Goal: Transaction & Acquisition: Subscribe to service/newsletter

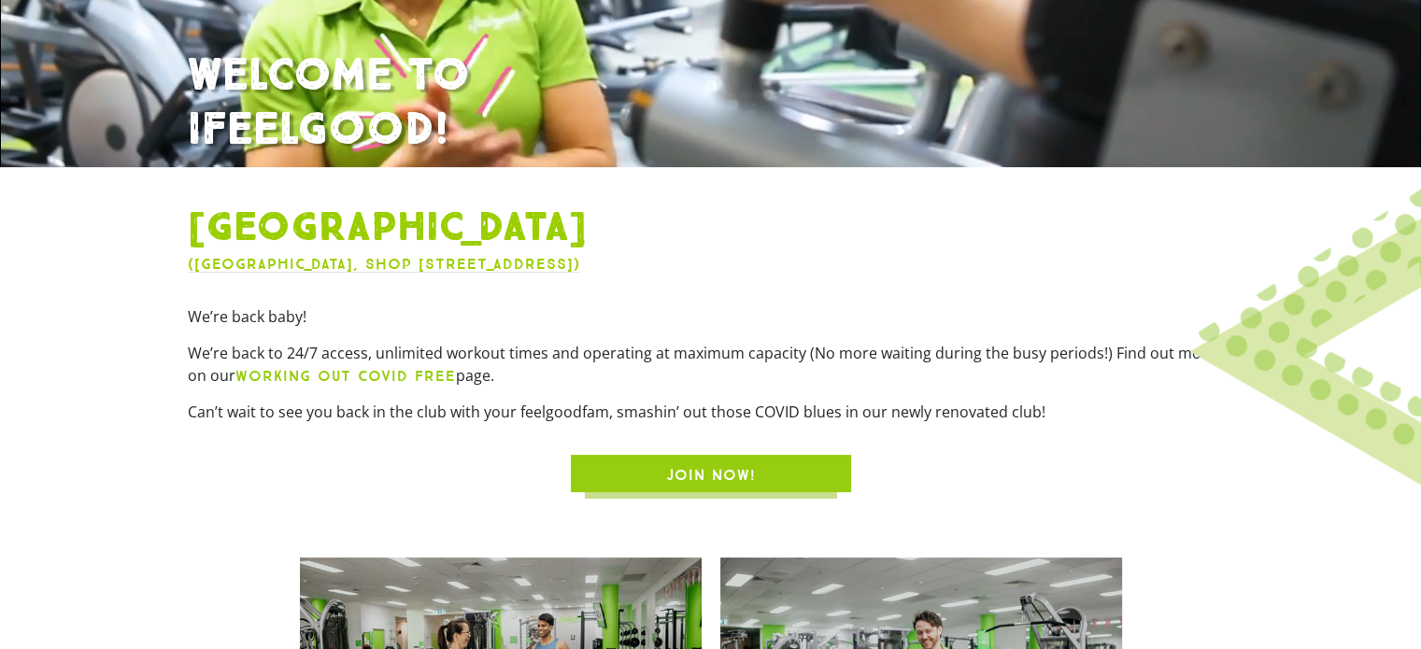
scroll to position [467, 0]
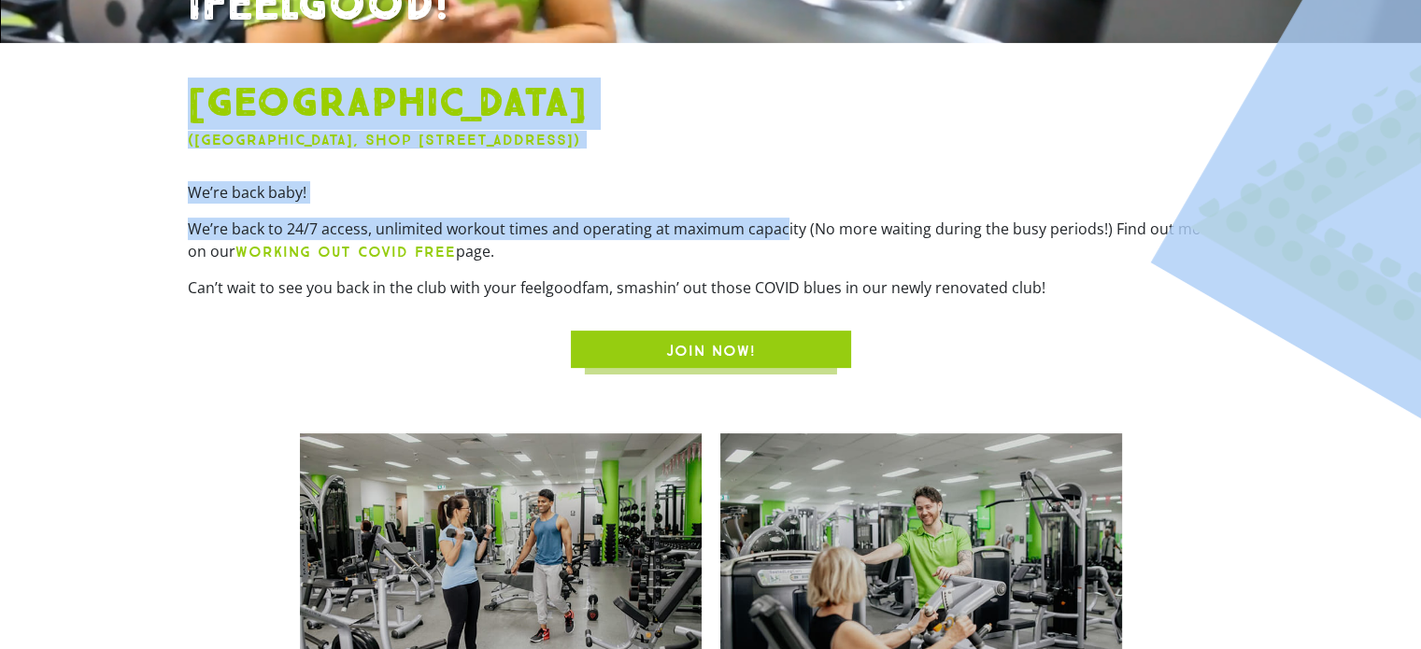
drag, startPoint x: 824, startPoint y: 235, endPoint x: 1166, endPoint y: 228, distance: 342.0
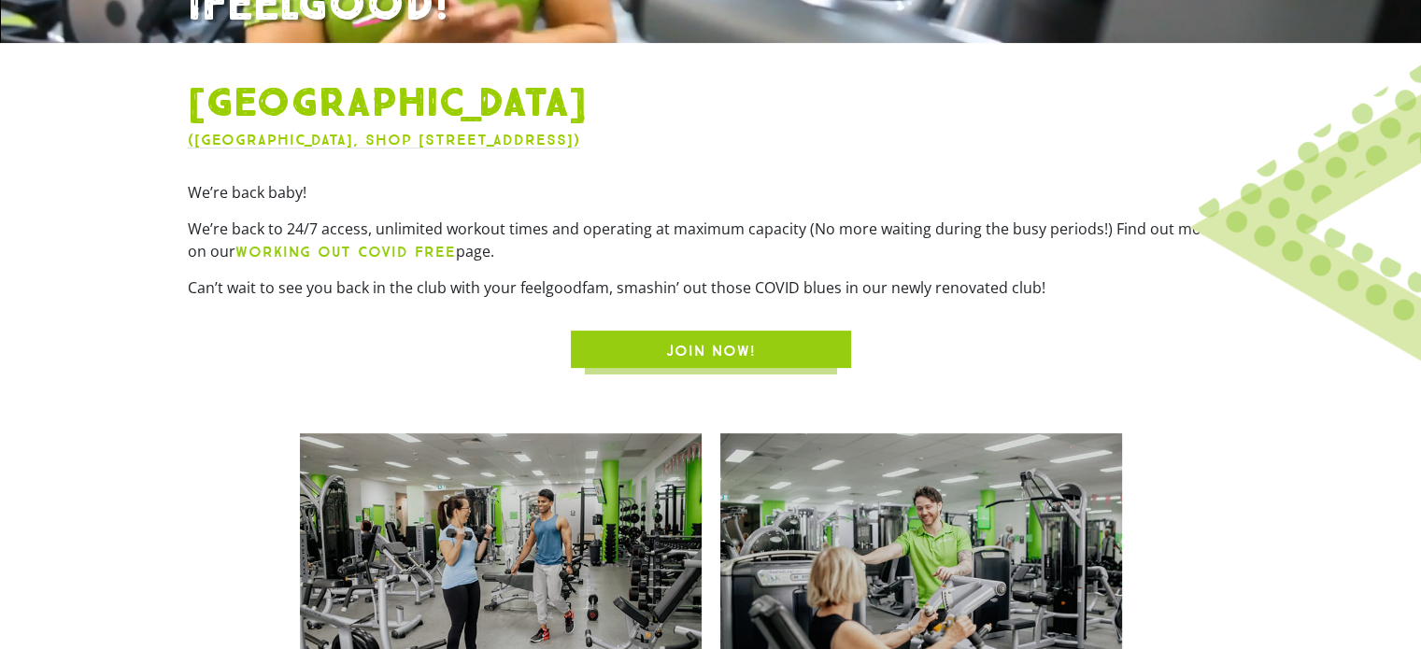
click at [1110, 296] on p "Can’t wait to see you back in the club with your feelgoodfam, smashin’ out thos…" at bounding box center [711, 288] width 1046 height 22
drag, startPoint x: 1160, startPoint y: 240, endPoint x: 1179, endPoint y: 237, distance: 19.8
drag, startPoint x: 1126, startPoint y: 229, endPoint x: 1196, endPoint y: 229, distance: 70.1
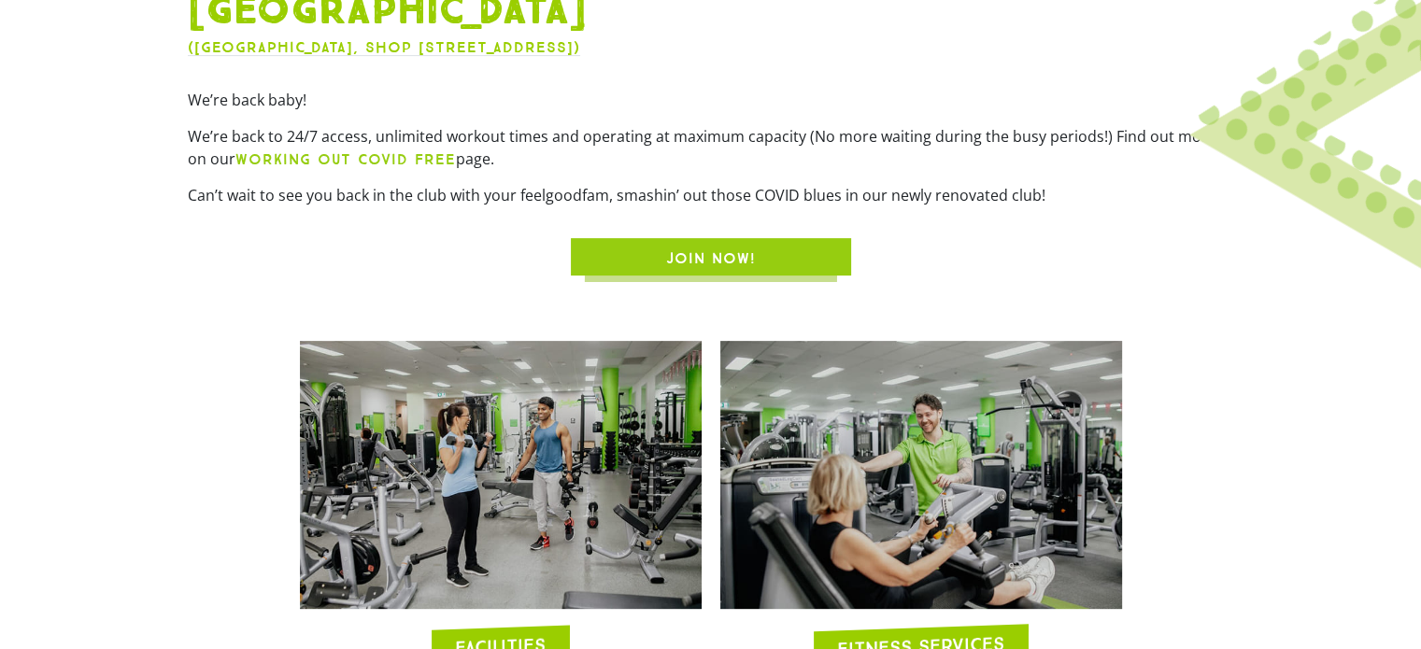
scroll to position [561, 0]
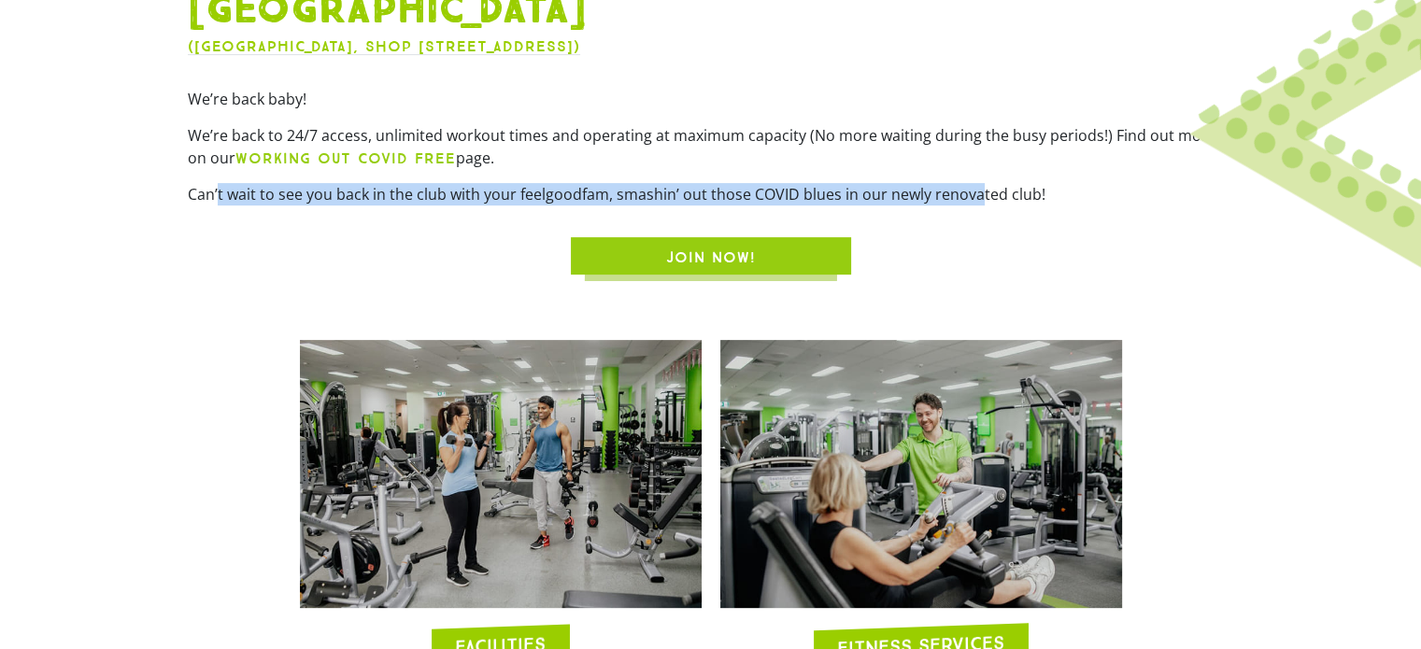
drag, startPoint x: 219, startPoint y: 198, endPoint x: 975, endPoint y: 193, distance: 755.9
click at [975, 193] on p "Can’t wait to see you back in the club with your feelgoodfam, smashin’ out thos…" at bounding box center [711, 194] width 1046 height 22
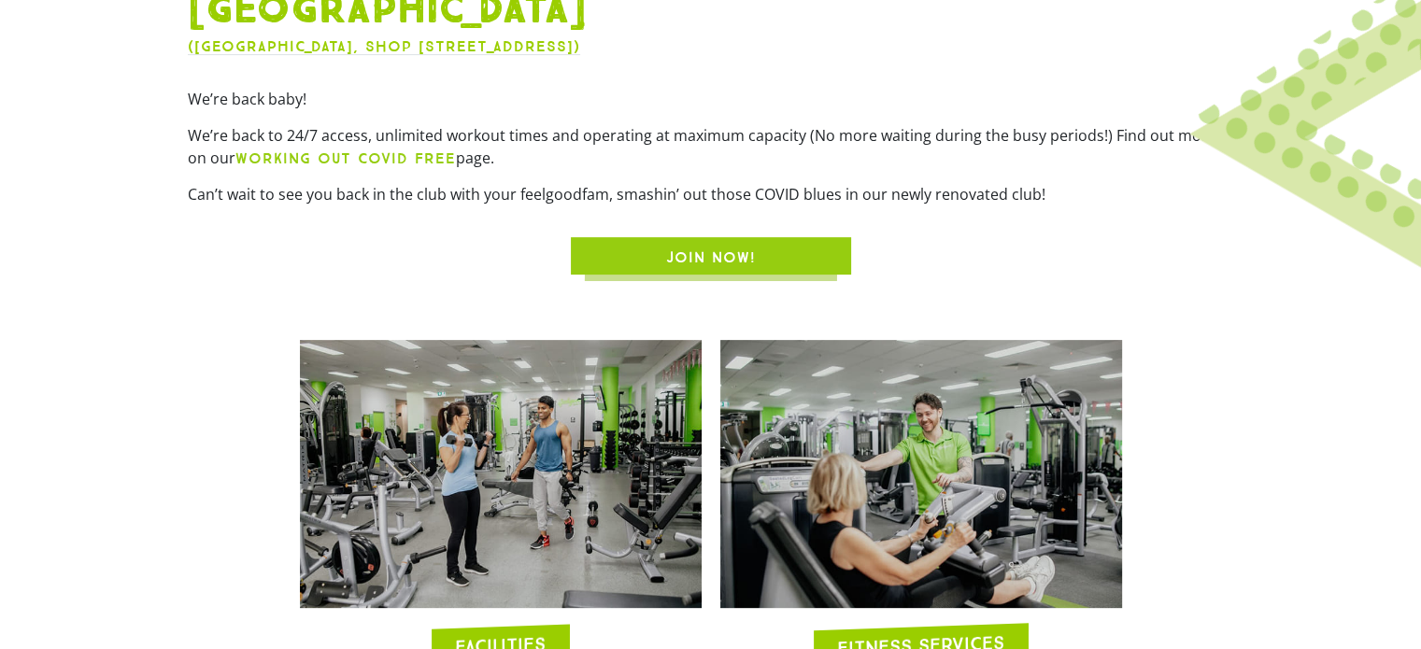
click at [1039, 218] on div "[GEOGRAPHIC_DATA] ([GEOGRAPHIC_DATA], [STREET_ADDRESS]) We’re back baby! We’re …" at bounding box center [710, 131] width 1065 height 307
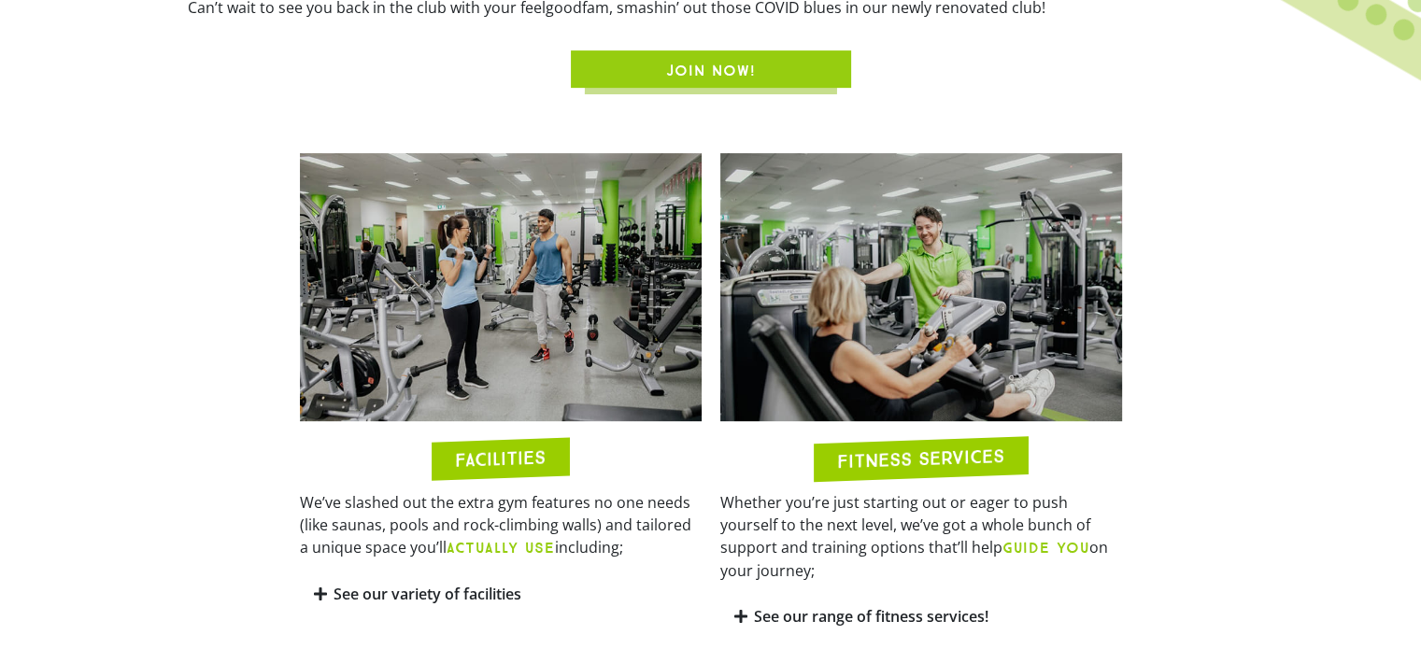
scroll to position [841, 0]
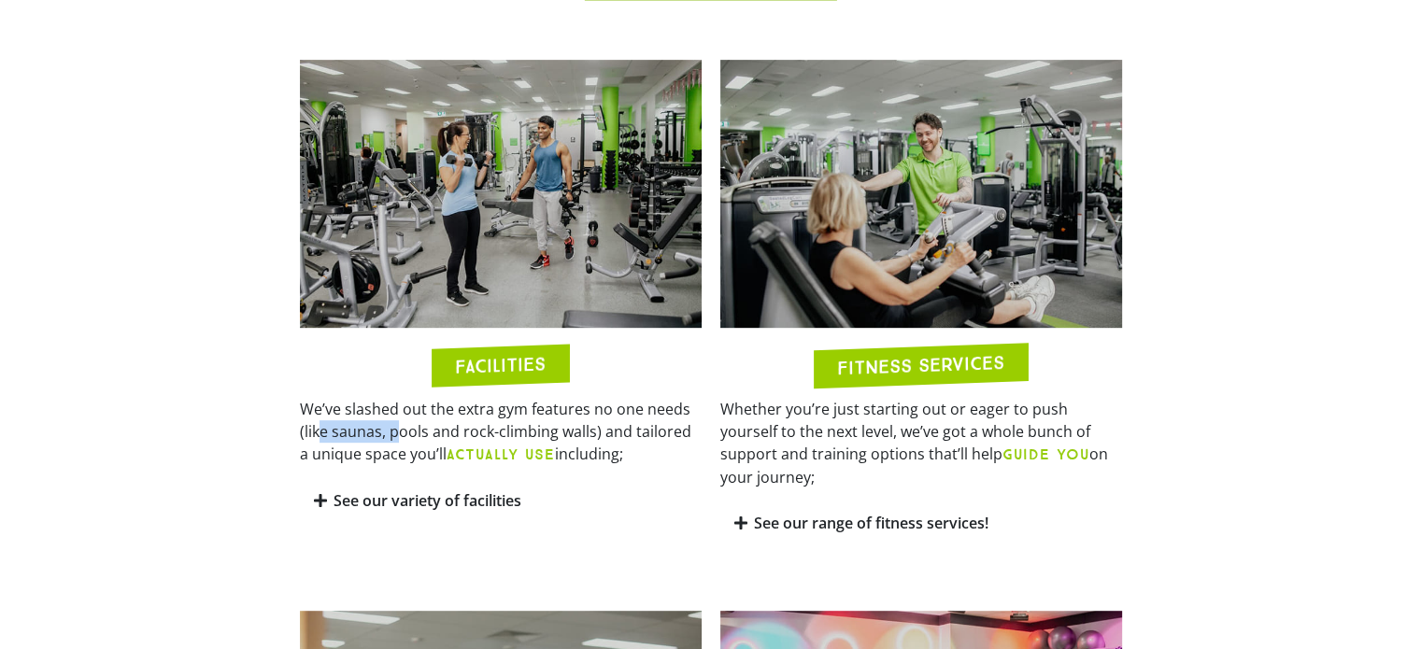
drag, startPoint x: 321, startPoint y: 435, endPoint x: 403, endPoint y: 429, distance: 81.6
click at [402, 429] on p "We’ve slashed out the extra gym features no one needs (like saunas, pools and r…" at bounding box center [501, 432] width 402 height 68
drag, startPoint x: 411, startPoint y: 429, endPoint x: 456, endPoint y: 427, distance: 44.9
click at [442, 426] on p "We’ve slashed out the extra gym features no one needs (like saunas, pools and r…" at bounding box center [501, 432] width 402 height 68
drag, startPoint x: 501, startPoint y: 422, endPoint x: 584, endPoint y: 422, distance: 83.2
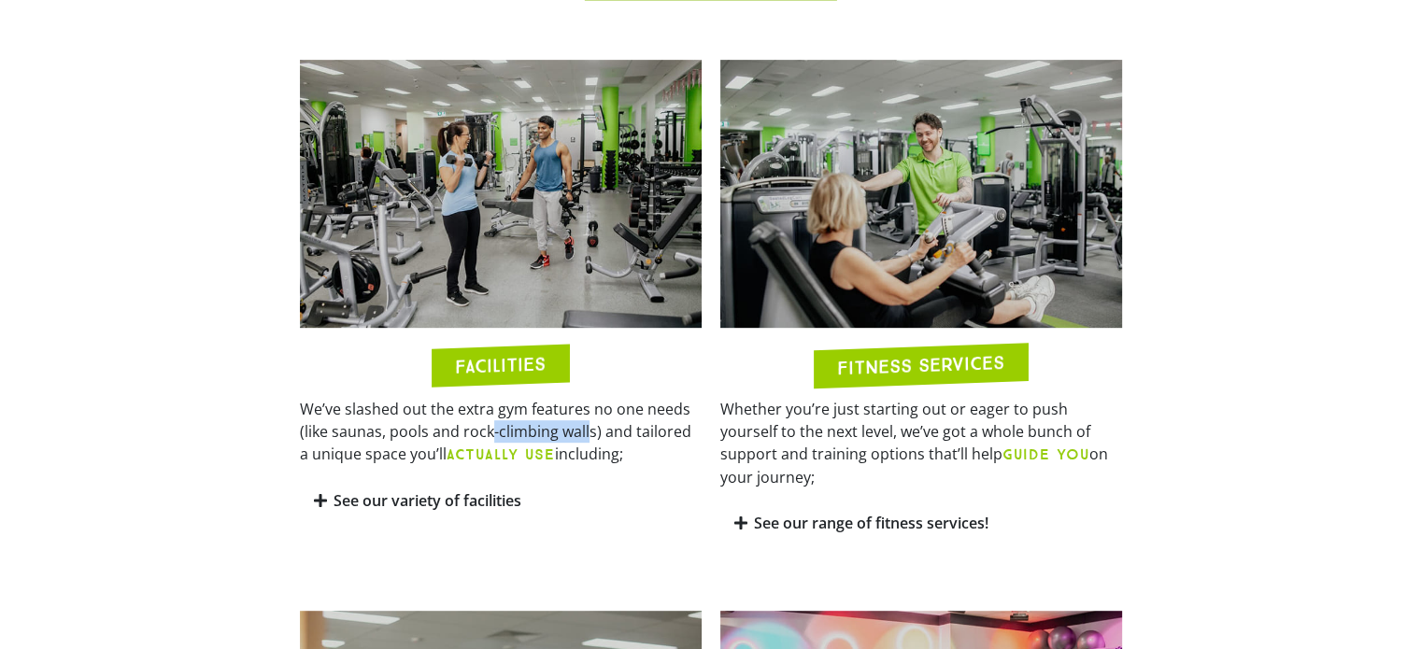
click at [584, 422] on p "We’ve slashed out the extra gym features no one needs (like saunas, pools and r…" at bounding box center [501, 432] width 402 height 68
click at [359, 436] on p "We’ve slashed out the extra gym features no one needs (like saunas, pools and r…" at bounding box center [501, 432] width 402 height 68
drag, startPoint x: 313, startPoint y: 432, endPoint x: 584, endPoint y: 429, distance: 271.0
click at [584, 429] on p "We’ve slashed out the extra gym features no one needs (like saunas, pools and r…" at bounding box center [501, 432] width 402 height 68
click at [242, 436] on section "FACILITIES We’ve slashed out the extra gym features no one needs (like saunas, …" at bounding box center [710, 302] width 1421 height 505
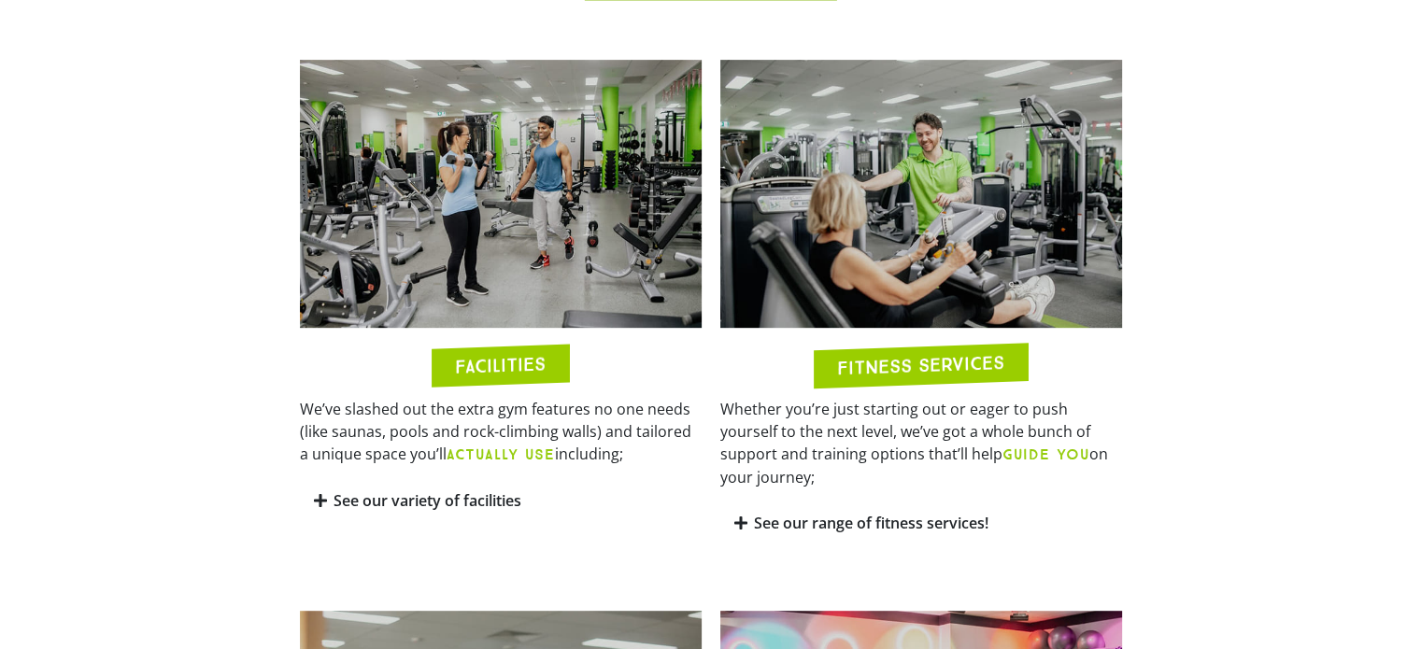
click at [436, 488] on div "See our variety of facilities" at bounding box center [501, 501] width 402 height 44
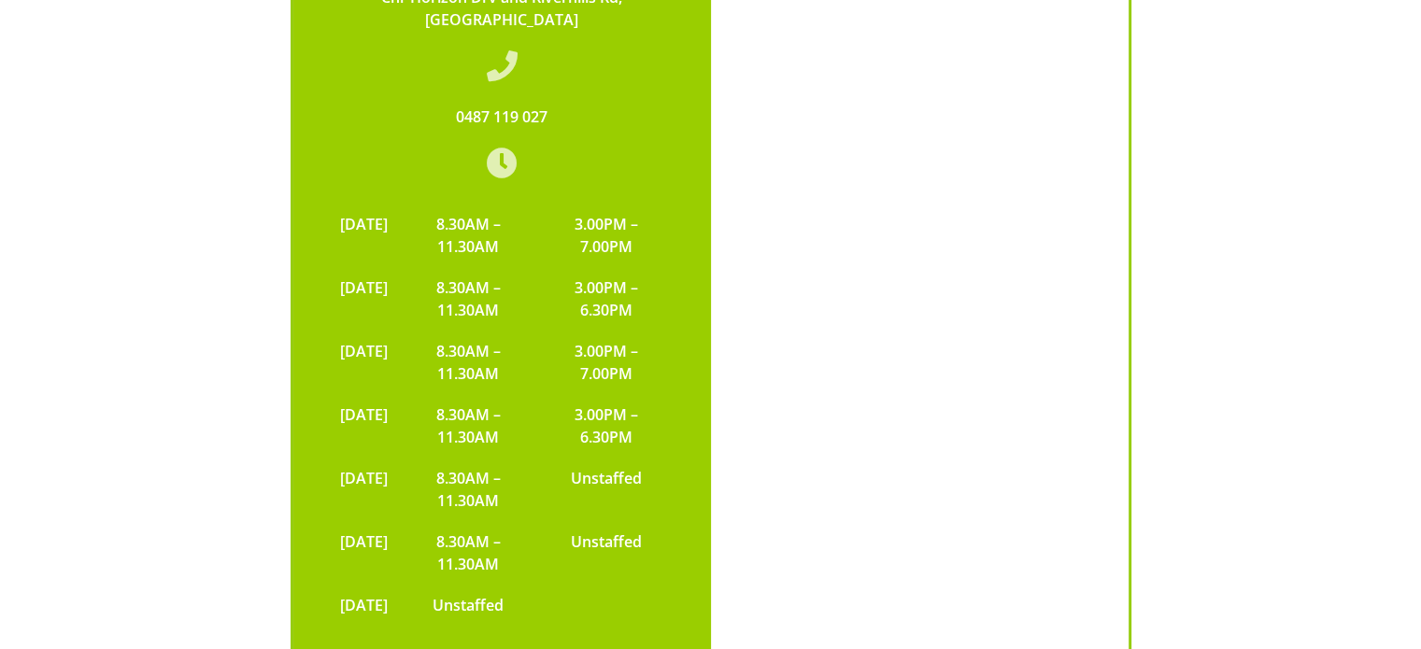
scroll to position [4485, 0]
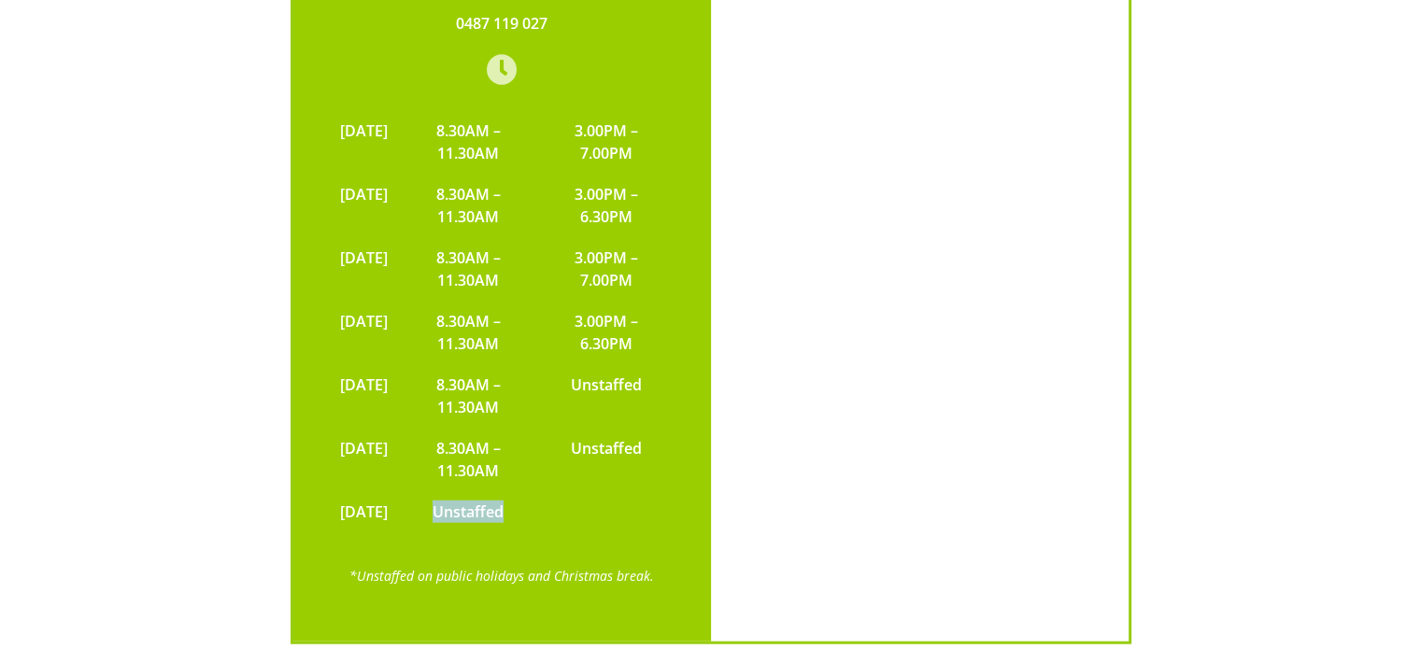
drag, startPoint x: 539, startPoint y: 477, endPoint x: 456, endPoint y: 481, distance: 83.3
click at [456, 491] on td "Unstaffed" at bounding box center [468, 511] width 143 height 41
click at [464, 491] on td "Unstaffed" at bounding box center [468, 511] width 143 height 41
drag, startPoint x: 456, startPoint y: 477, endPoint x: 538, endPoint y: 467, distance: 82.9
click at [536, 491] on td "Unstaffed" at bounding box center [468, 511] width 143 height 41
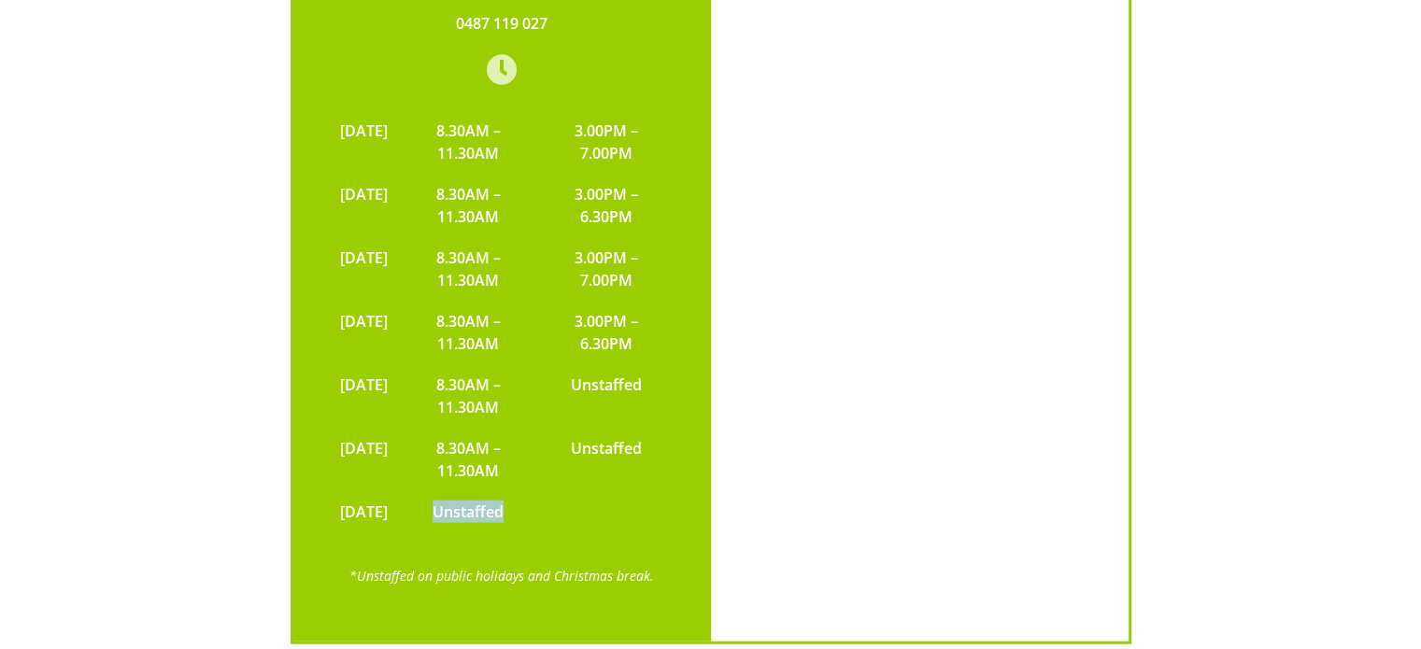
click at [562, 469] on table "[DATE] 8.30AM – 11.30AM 3.00PM – 7.00PM [DATE] 8.30AM – 11.30AM 3.00PM – 6.30PM…" at bounding box center [502, 321] width 343 height 422
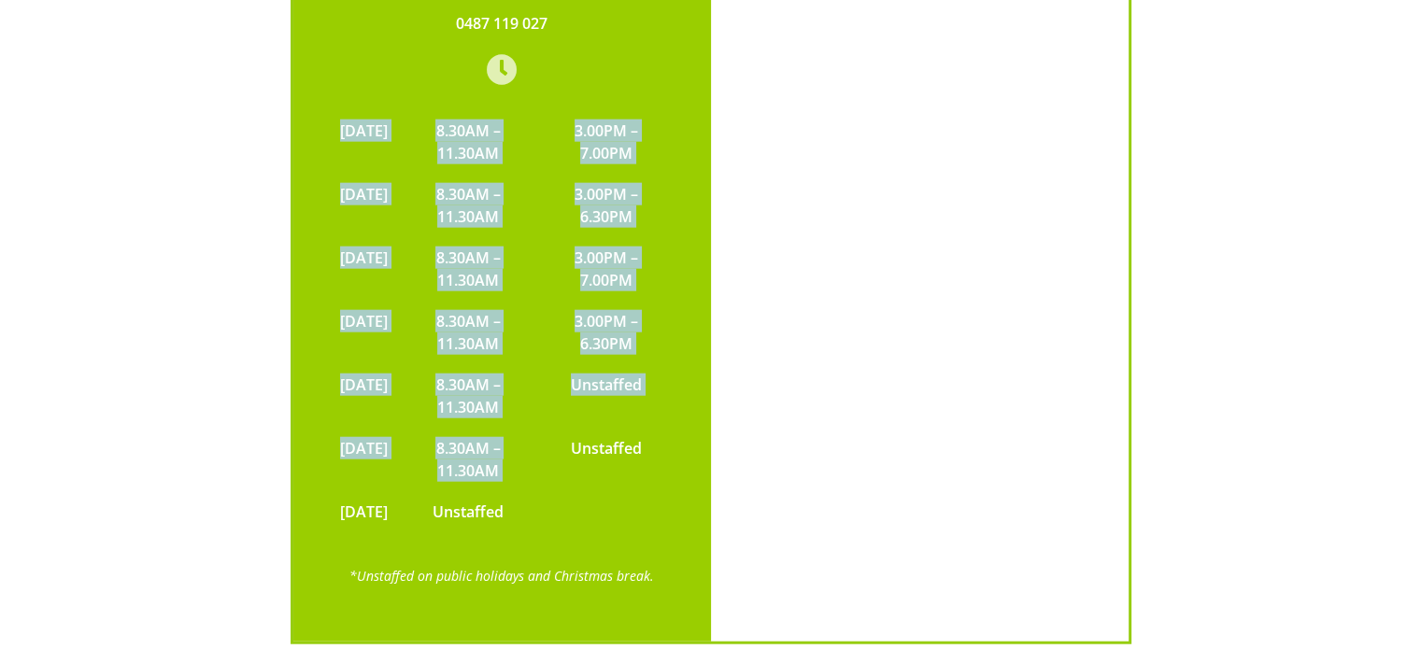
drag, startPoint x: 585, startPoint y: 403, endPoint x: 673, endPoint y: 409, distance: 88.1
click at [673, 409] on div "[GEOGRAPHIC_DATA], Shop [STREET_ADDRESS] 0487 119 027 [DATE] 8.30AM – 11.30AM 3…" at bounding box center [502, 210] width 418 height 864
click at [657, 433] on td "Unstaffed" at bounding box center [606, 460] width 134 height 64
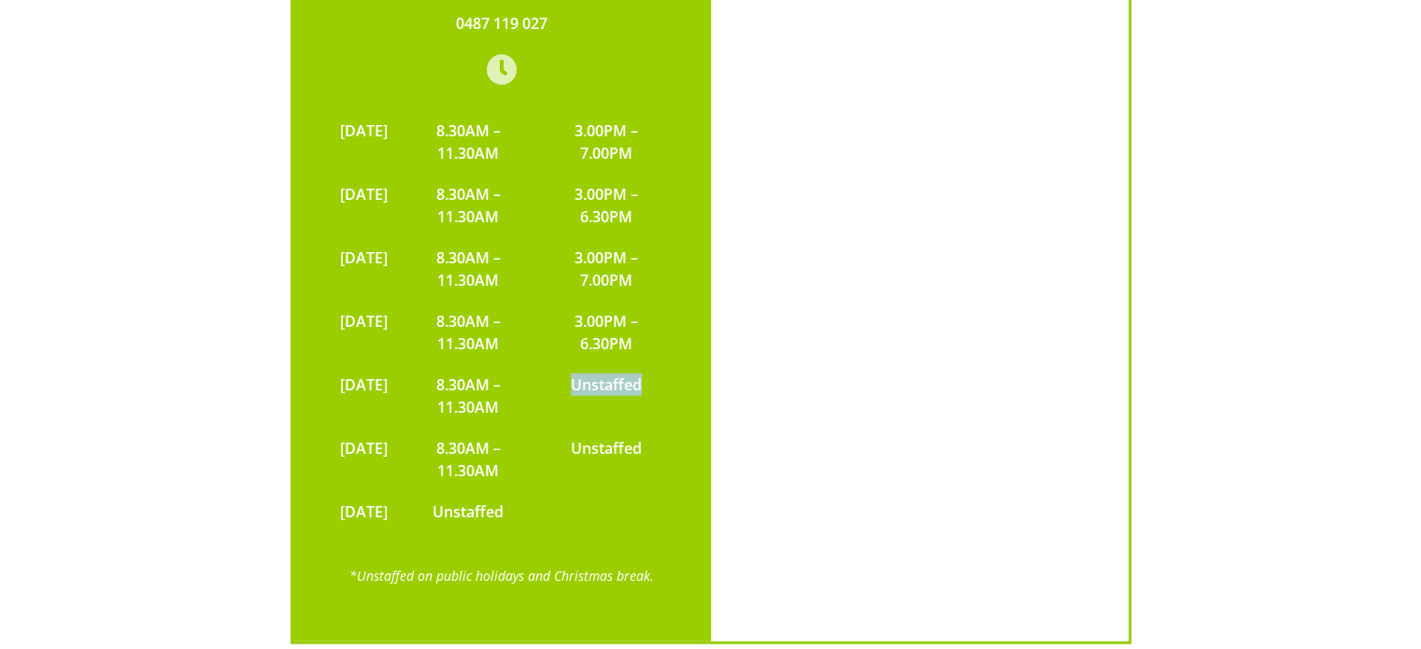
drag, startPoint x: 657, startPoint y: 342, endPoint x: 576, endPoint y: 354, distance: 82.2
click at [576, 364] on td "Unstaffed" at bounding box center [606, 396] width 134 height 64
click at [594, 428] on td "Unstaffed" at bounding box center [606, 460] width 134 height 64
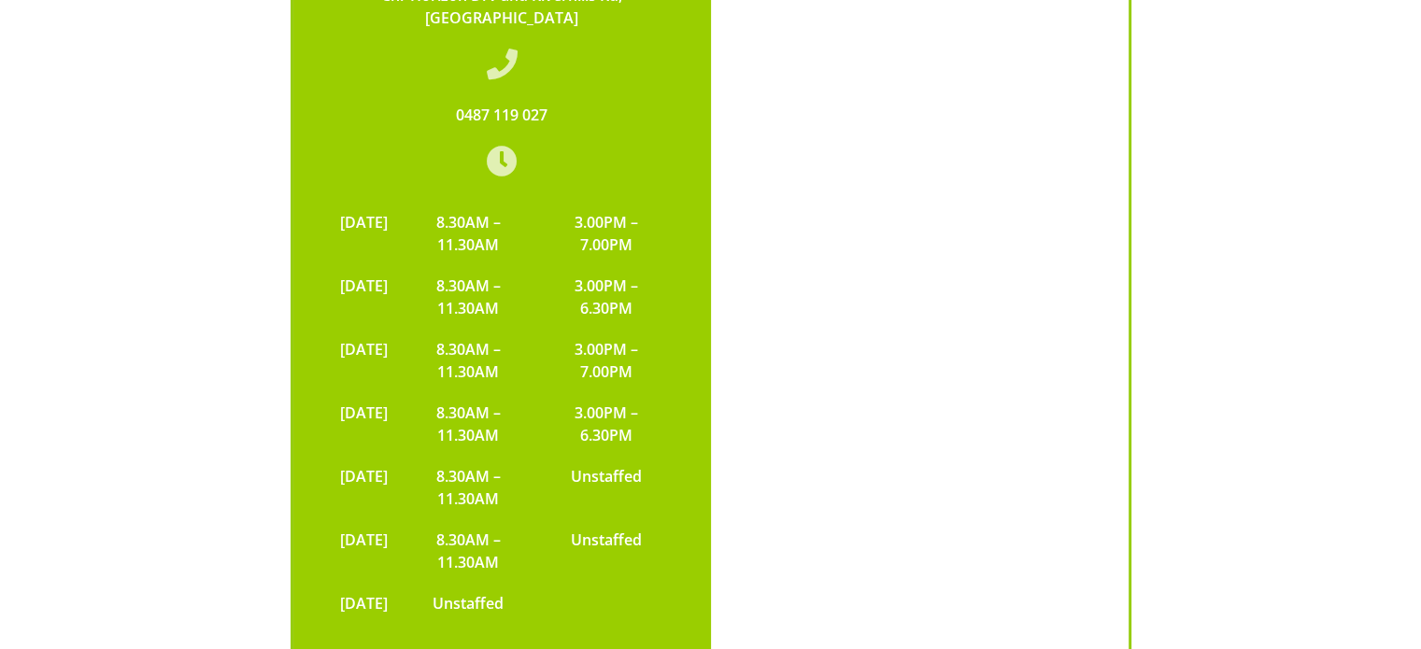
scroll to position [5700, 0]
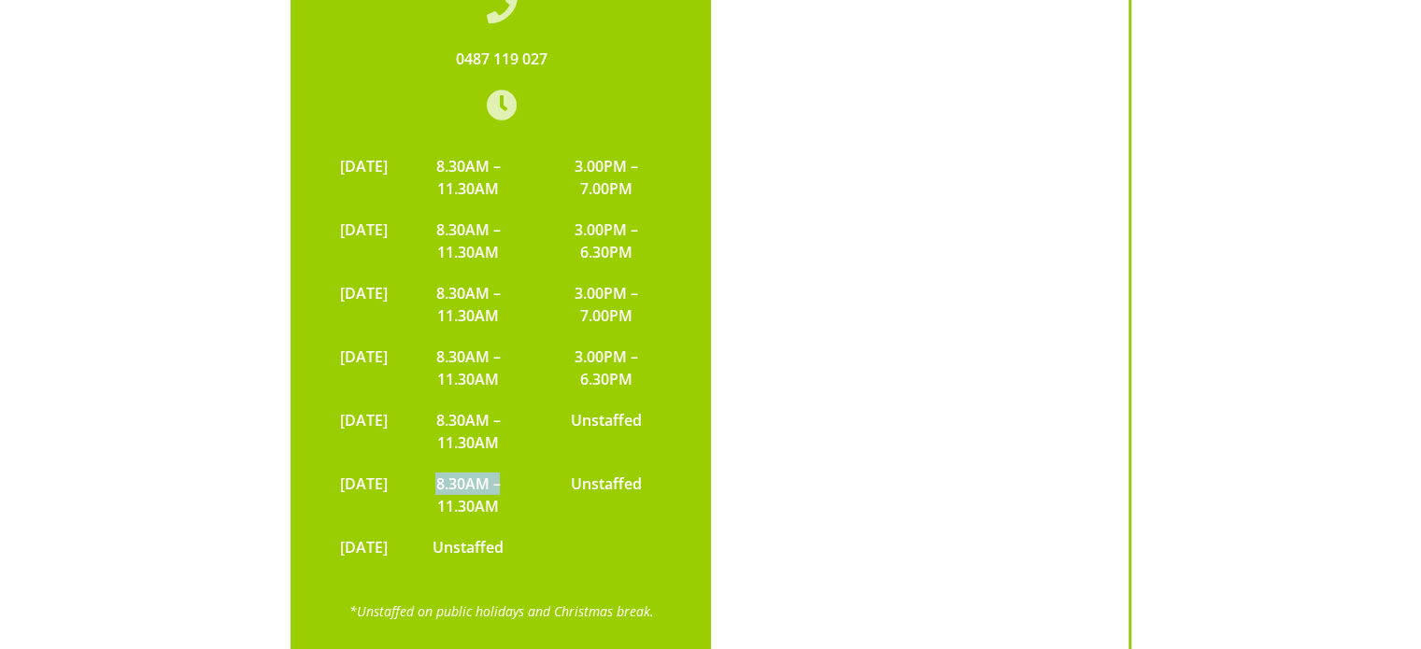
drag, startPoint x: 534, startPoint y: 453, endPoint x: 466, endPoint y: 443, distance: 69.0
click at [466, 463] on td "8.30AM – 11.30AM" at bounding box center [468, 495] width 143 height 64
click at [525, 466] on td "8.30AM – 11.30AM" at bounding box center [468, 495] width 143 height 64
drag, startPoint x: 587, startPoint y: 444, endPoint x: 667, endPoint y: 436, distance: 80.7
click at [667, 463] on td "Unstaffed" at bounding box center [606, 495] width 134 height 64
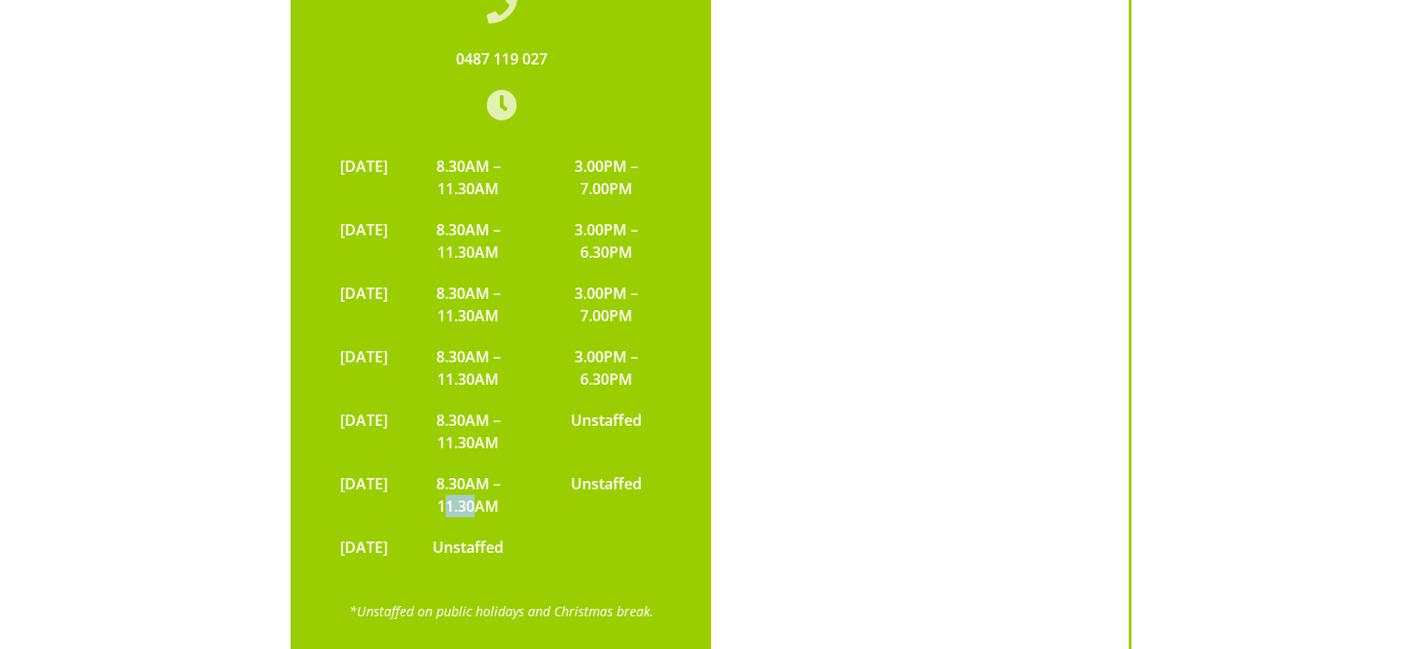
drag, startPoint x: 508, startPoint y: 474, endPoint x: 528, endPoint y: 468, distance: 20.4
click at [474, 470] on td "8.30AM – 11.30AM" at bounding box center [468, 495] width 143 height 64
click at [584, 474] on td "Unstaffed" at bounding box center [606, 495] width 134 height 64
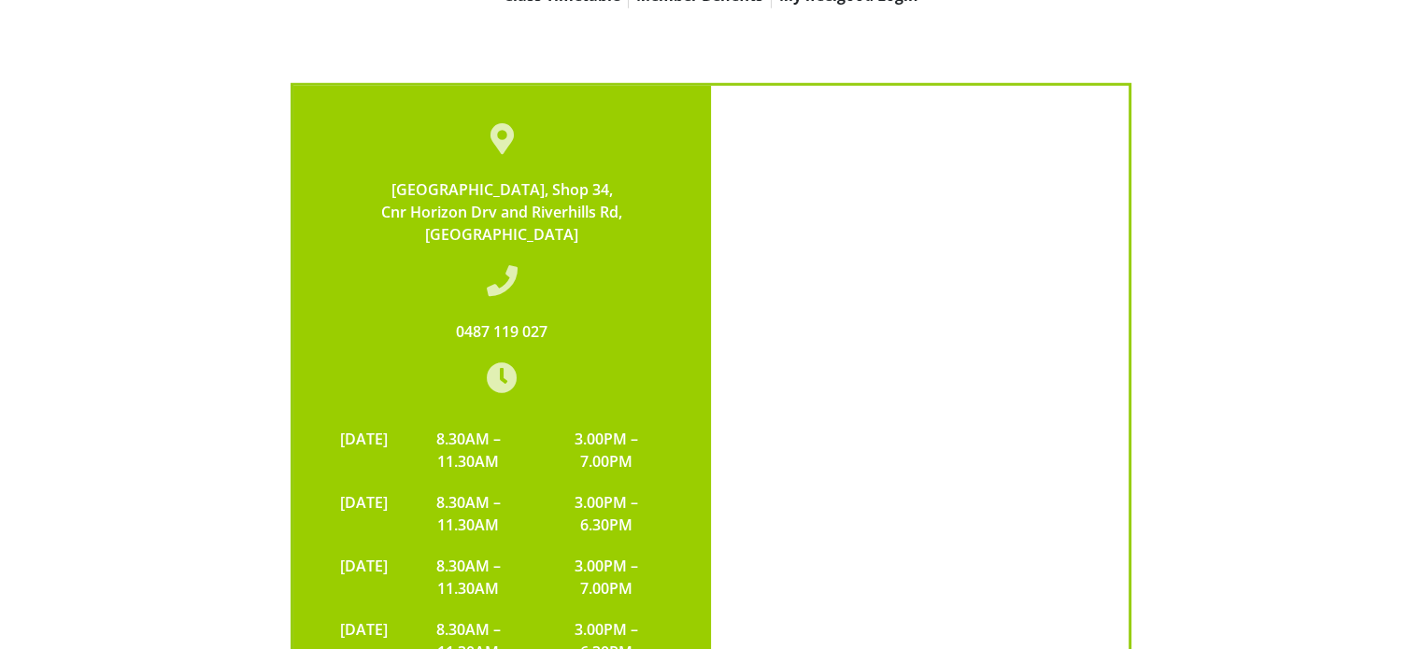
scroll to position [5393, 0]
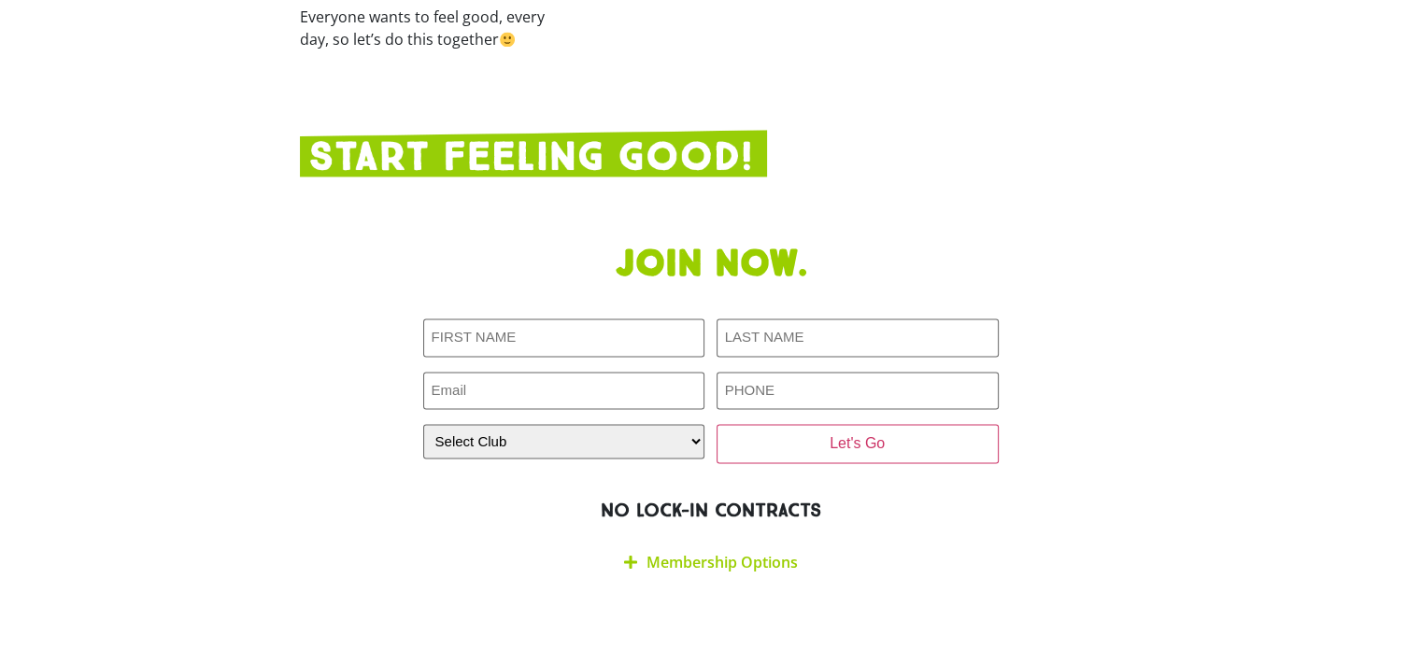
scroll to position [3030, 0]
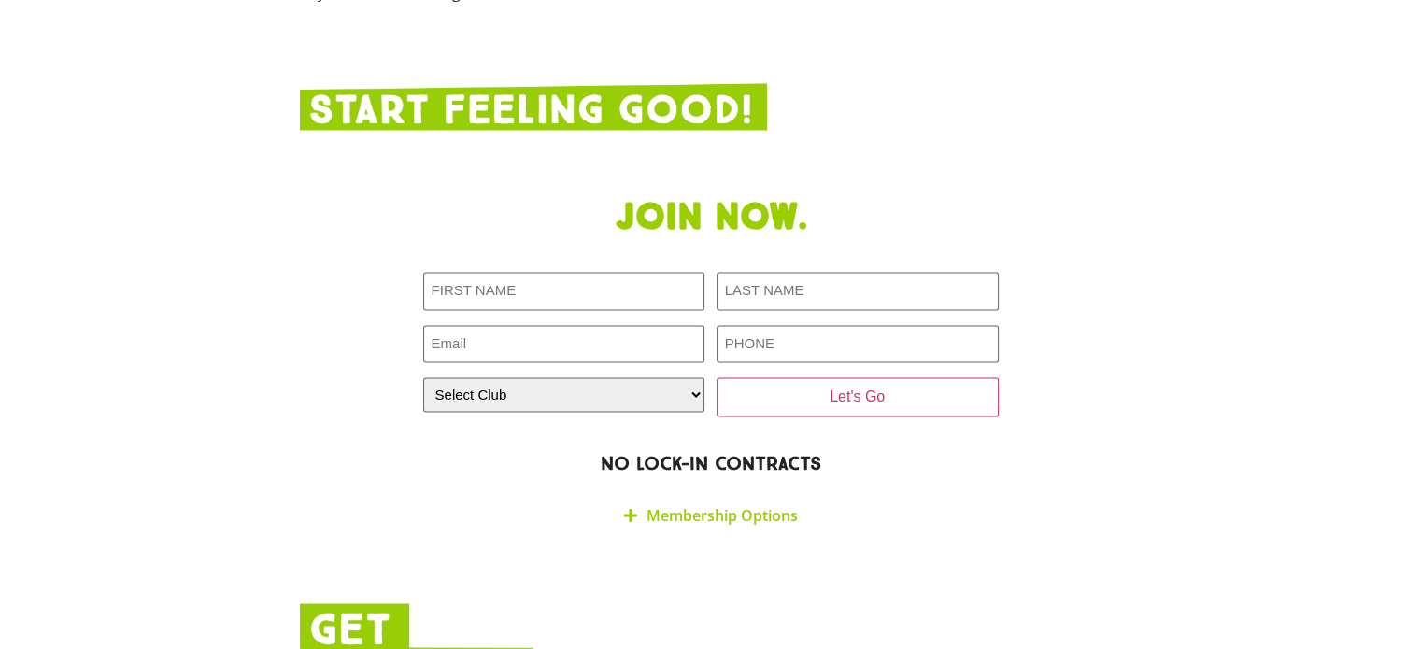
click at [762, 505] on link "Membership Options" at bounding box center [722, 515] width 151 height 21
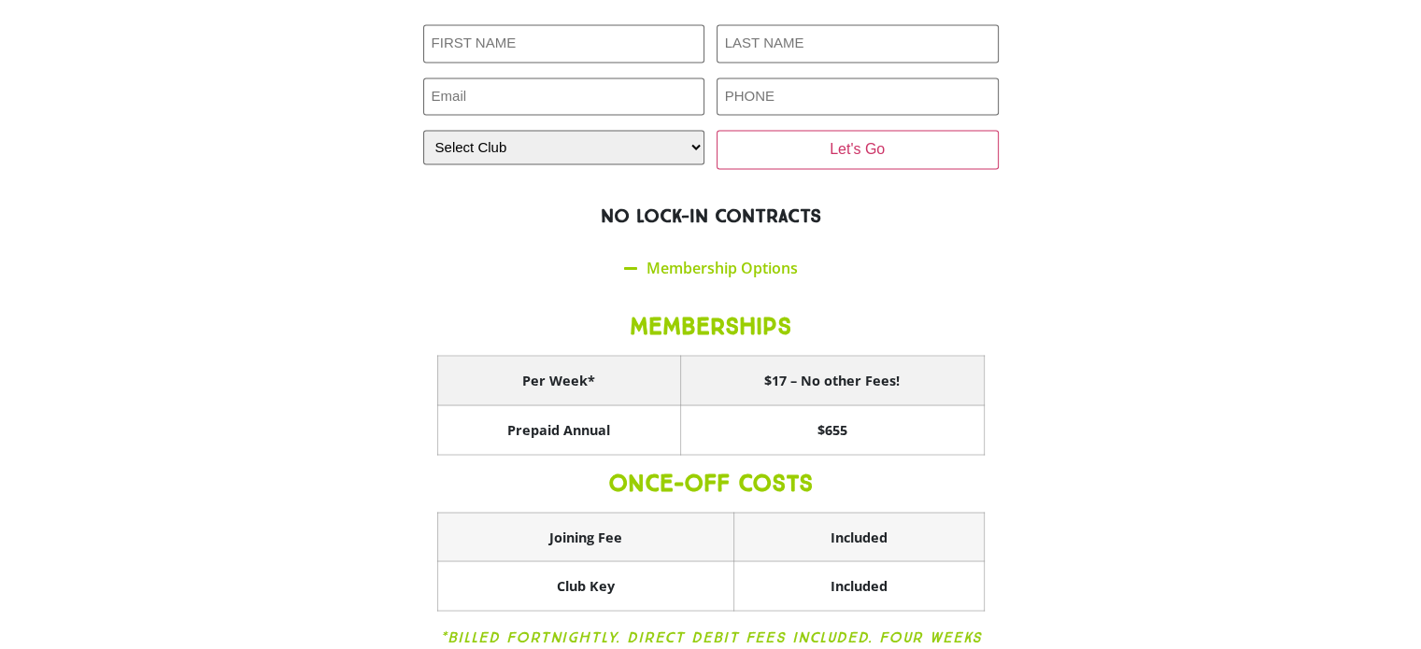
scroll to position [3310, 0]
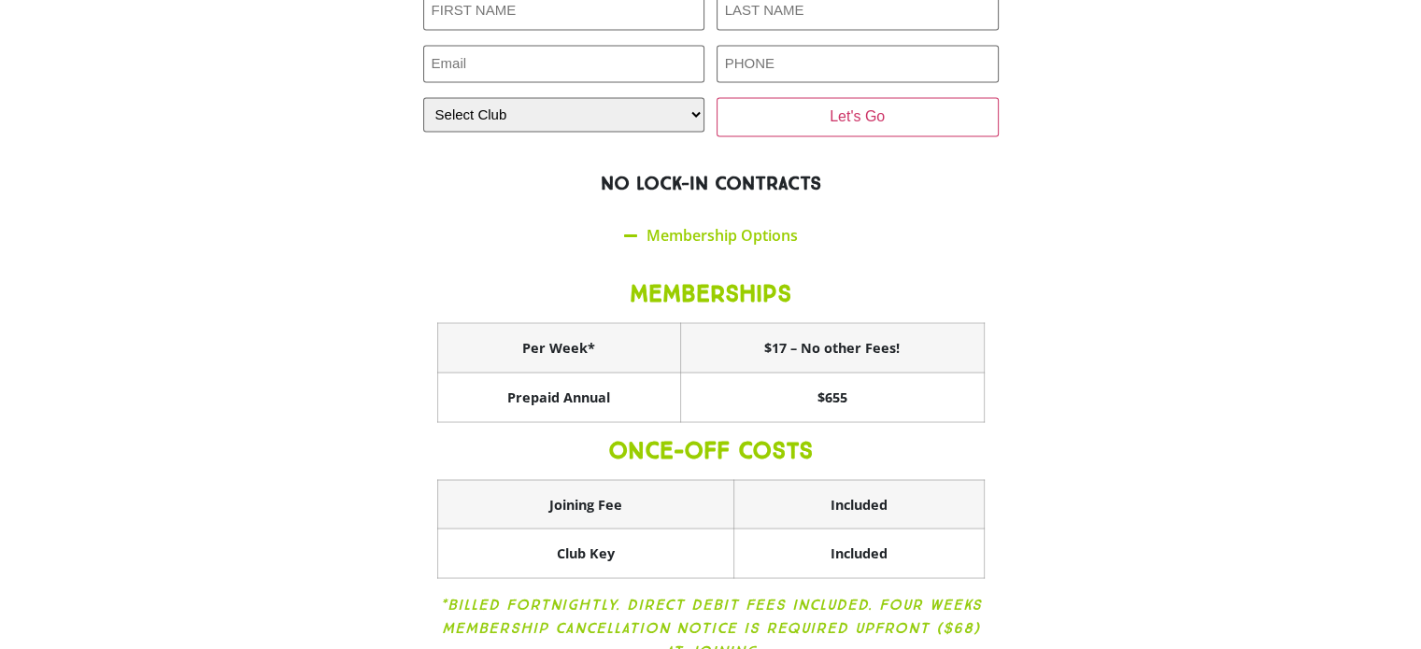
click at [1050, 385] on div "Join now. First NAME (Required) LAST NAME (Required) Email (Required) PHONE (Re…" at bounding box center [711, 302] width 841 height 793
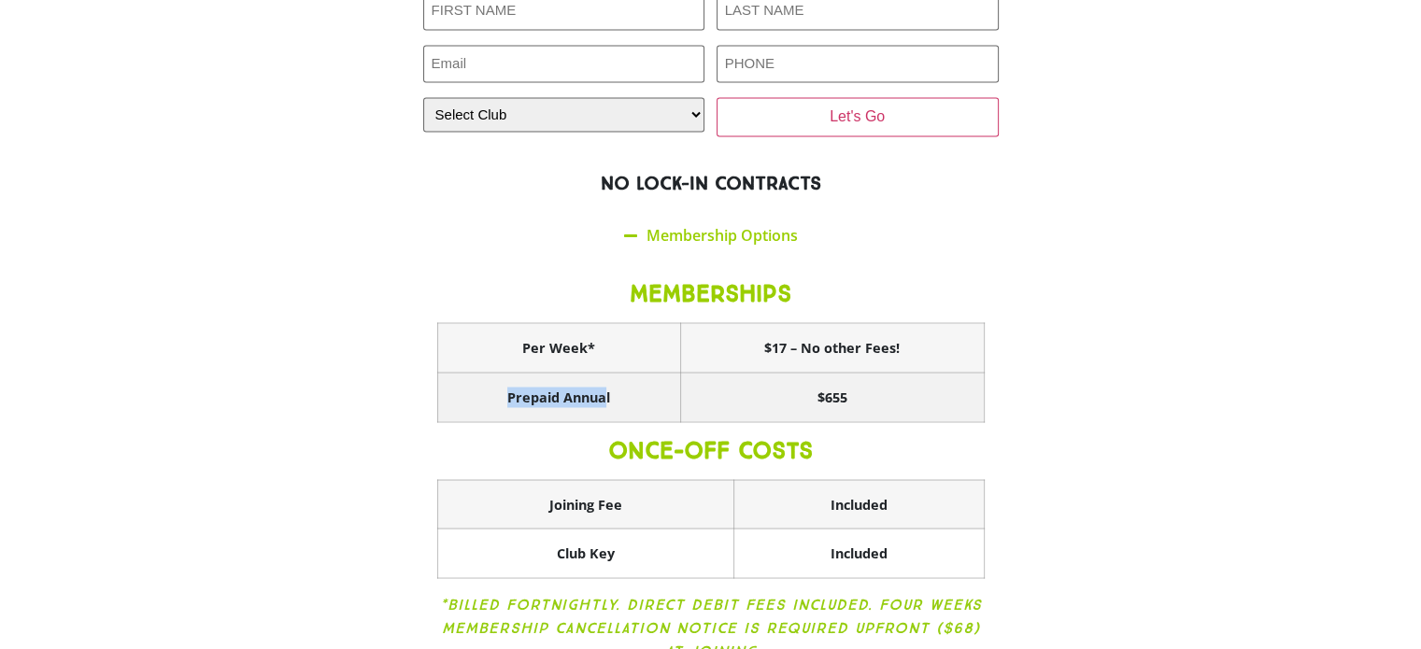
drag, startPoint x: 608, startPoint y: 339, endPoint x: 499, endPoint y: 339, distance: 109.3
click at [499, 373] on th "Prepaid Annual" at bounding box center [558, 398] width 243 height 50
click at [512, 373] on th "Prepaid Annual" at bounding box center [558, 398] width 243 height 50
click at [510, 373] on th "Prepaid Annual" at bounding box center [558, 398] width 243 height 50
drag, startPoint x: 508, startPoint y: 351, endPoint x: 617, endPoint y: 350, distance: 108.4
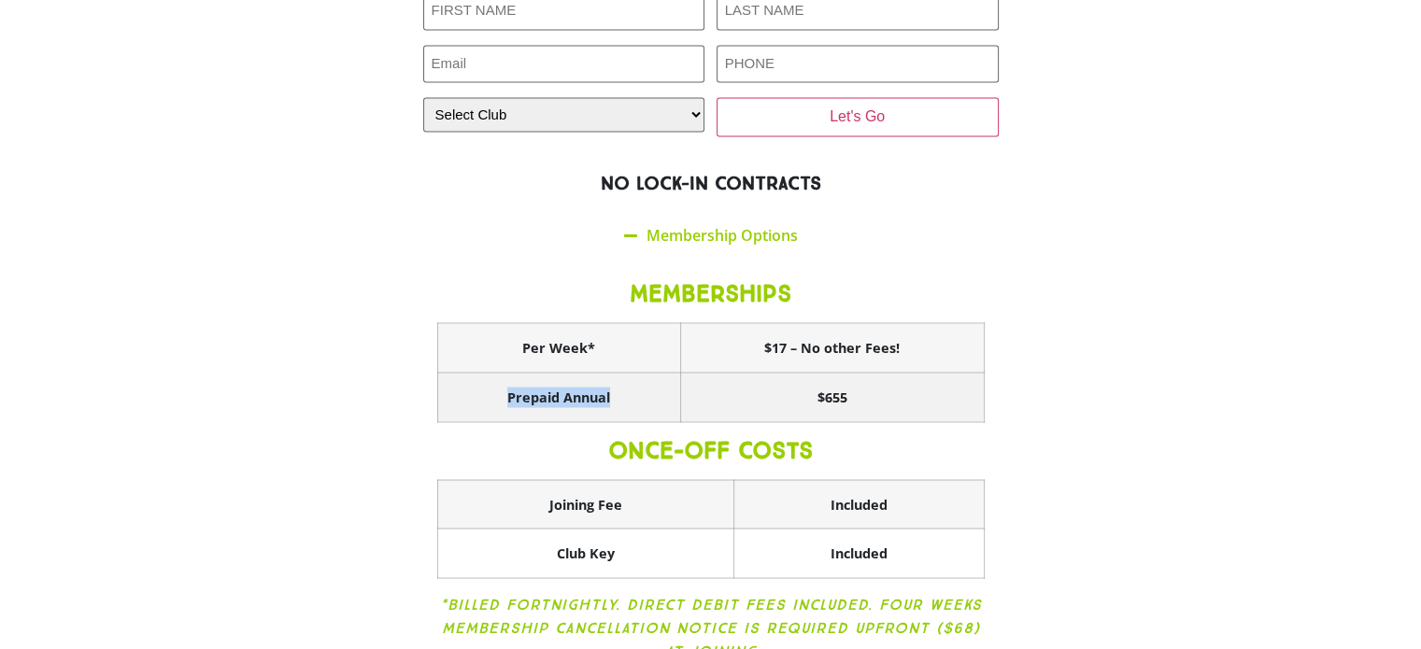
click at [615, 373] on th "Prepaid Annual" at bounding box center [558, 398] width 243 height 50
click at [617, 373] on th "Prepaid Annual" at bounding box center [558, 398] width 243 height 50
drag, startPoint x: 813, startPoint y: 348, endPoint x: 878, endPoint y: 343, distance: 65.6
click at [878, 373] on th "$655" at bounding box center [832, 398] width 304 height 50
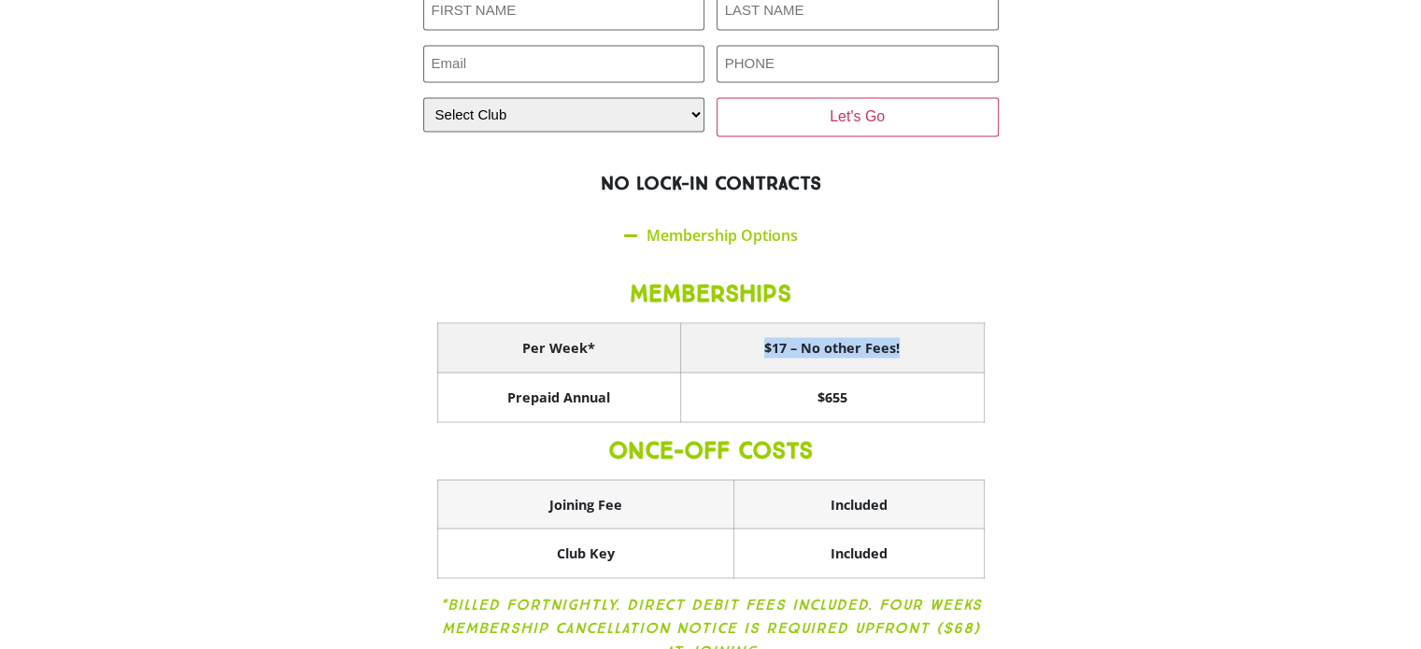
drag, startPoint x: 767, startPoint y: 303, endPoint x: 931, endPoint y: 295, distance: 163.7
click at [930, 323] on th "$17 – No other Fees!" at bounding box center [832, 348] width 304 height 50
click at [933, 323] on th "$17 – No other Fees!" at bounding box center [832, 348] width 304 height 50
click at [908, 323] on th "$17 – No other Fees!" at bounding box center [832, 348] width 304 height 50
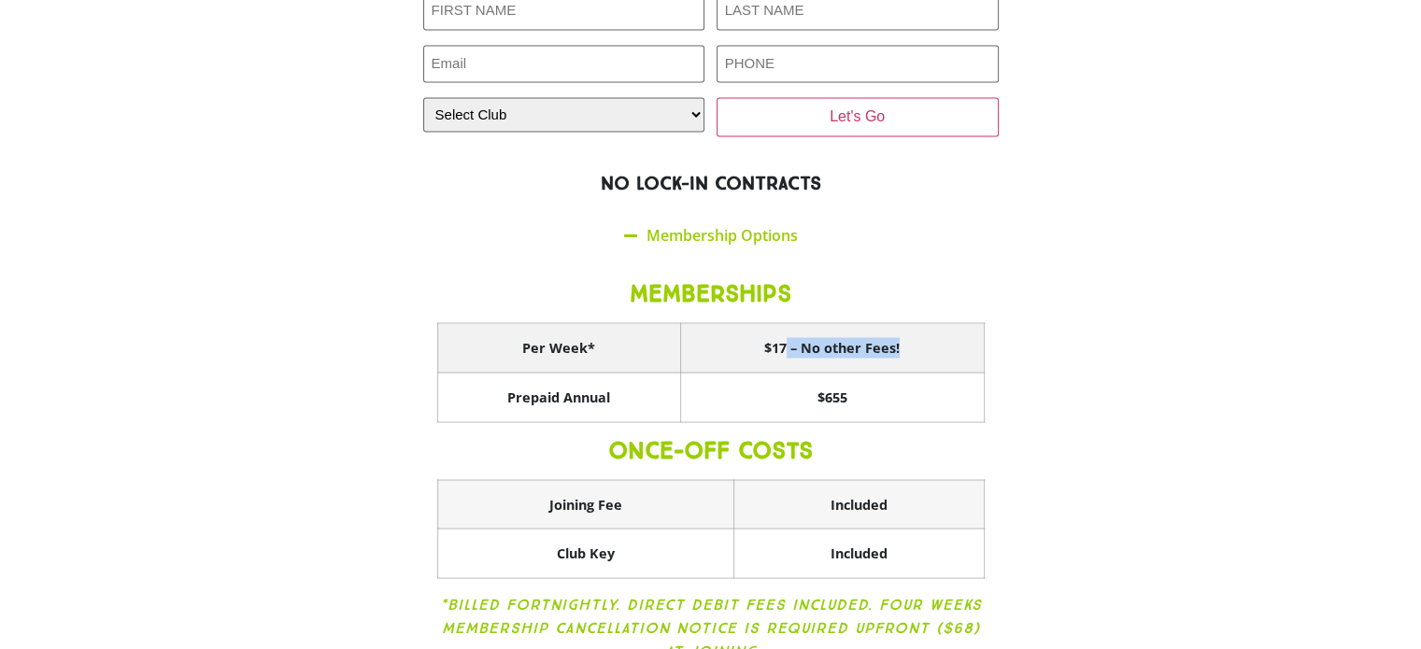
drag, startPoint x: 789, startPoint y: 291, endPoint x: 904, endPoint y: 291, distance: 115.9
click at [904, 323] on th "$17 – No other Fees!" at bounding box center [832, 348] width 304 height 50
drag, startPoint x: 893, startPoint y: 553, endPoint x: 847, endPoint y: 566, distance: 47.6
click at [940, 595] on icon "*Billed Fortnightly. Direct Debit fees included. Four weeks membership cancella…" at bounding box center [711, 627] width 542 height 64
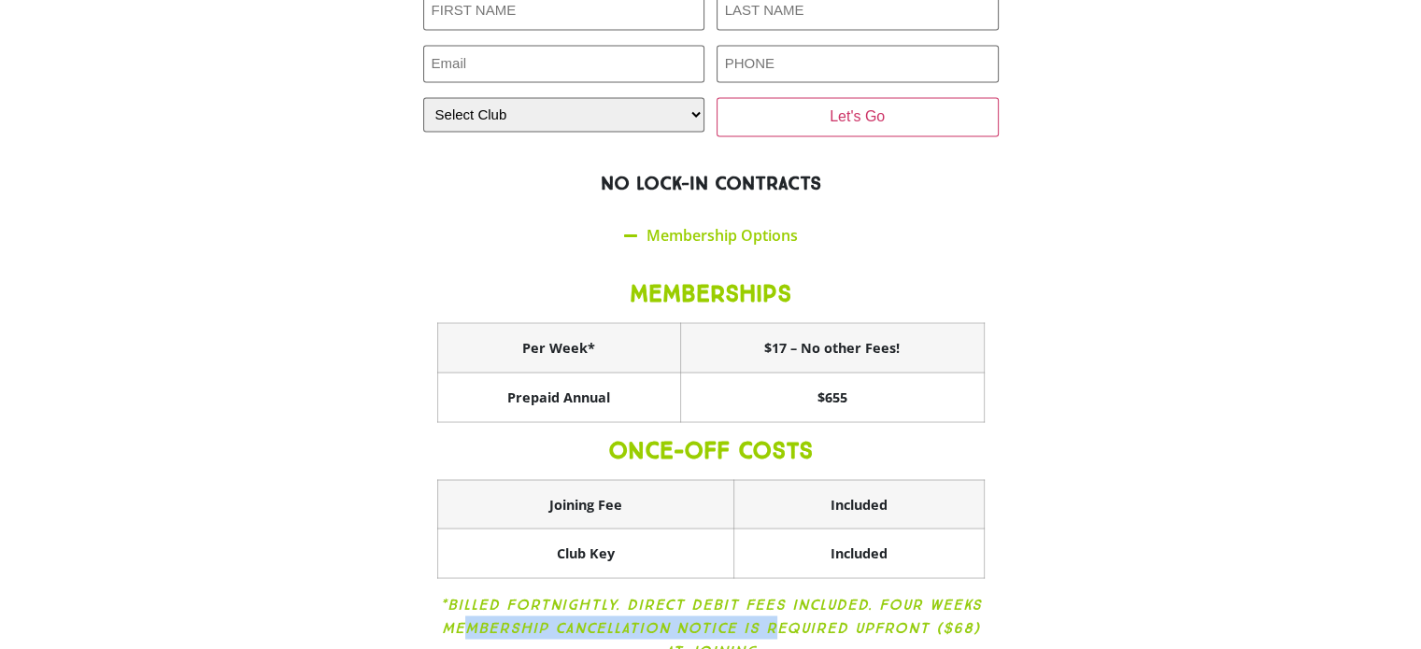
drag, startPoint x: 503, startPoint y: 567, endPoint x: 774, endPoint y: 562, distance: 271.0
click at [774, 595] on icon "*Billed Fortnightly. Direct Debit fees included. Four weeks membership cancella…" at bounding box center [711, 627] width 542 height 64
click at [542, 595] on icon "*Billed Fortnightly. Direct Debit fees included. Four weeks membership cancella…" at bounding box center [711, 627] width 542 height 64
click at [516, 595] on icon "*Billed Fortnightly. Direct Debit fees included. Four weeks membership cancella…" at bounding box center [711, 627] width 542 height 64
drag, startPoint x: 488, startPoint y: 571, endPoint x: 916, endPoint y: 578, distance: 428.0
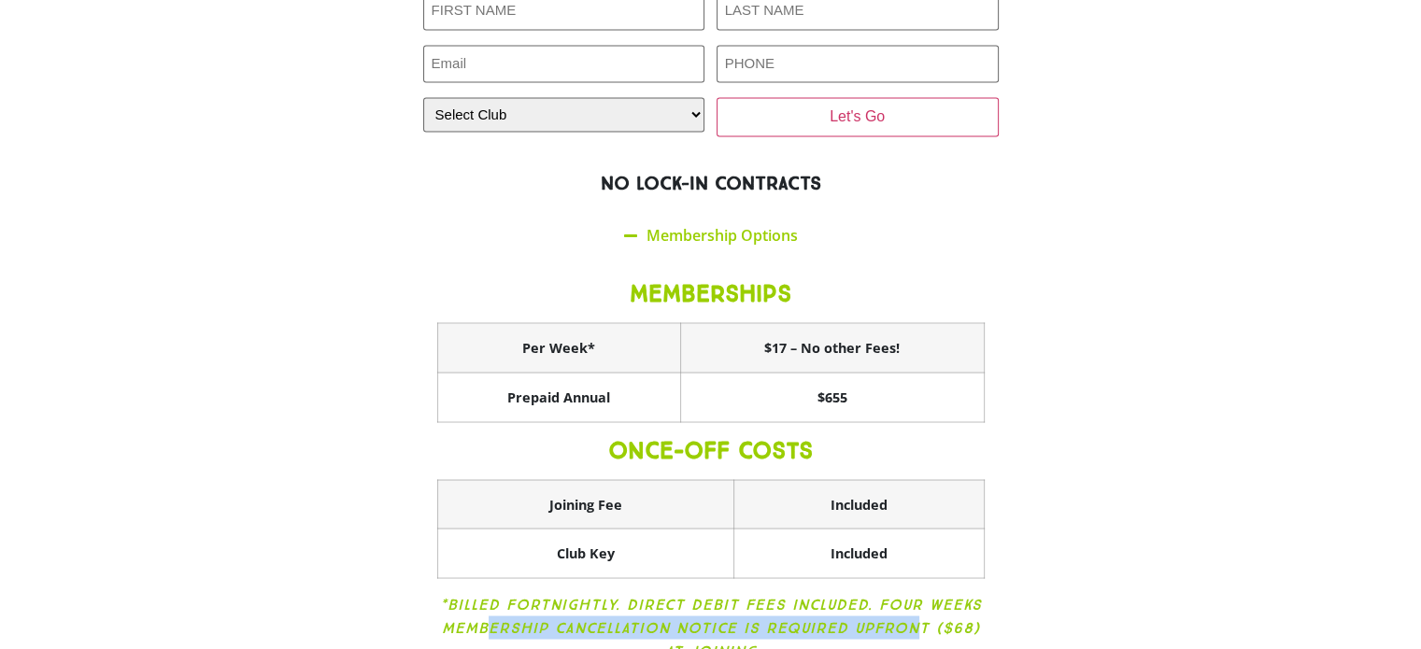
click at [916, 595] on icon "*Billed Fortnightly. Direct Debit fees included. Four weeks membership cancella…" at bounding box center [711, 627] width 542 height 64
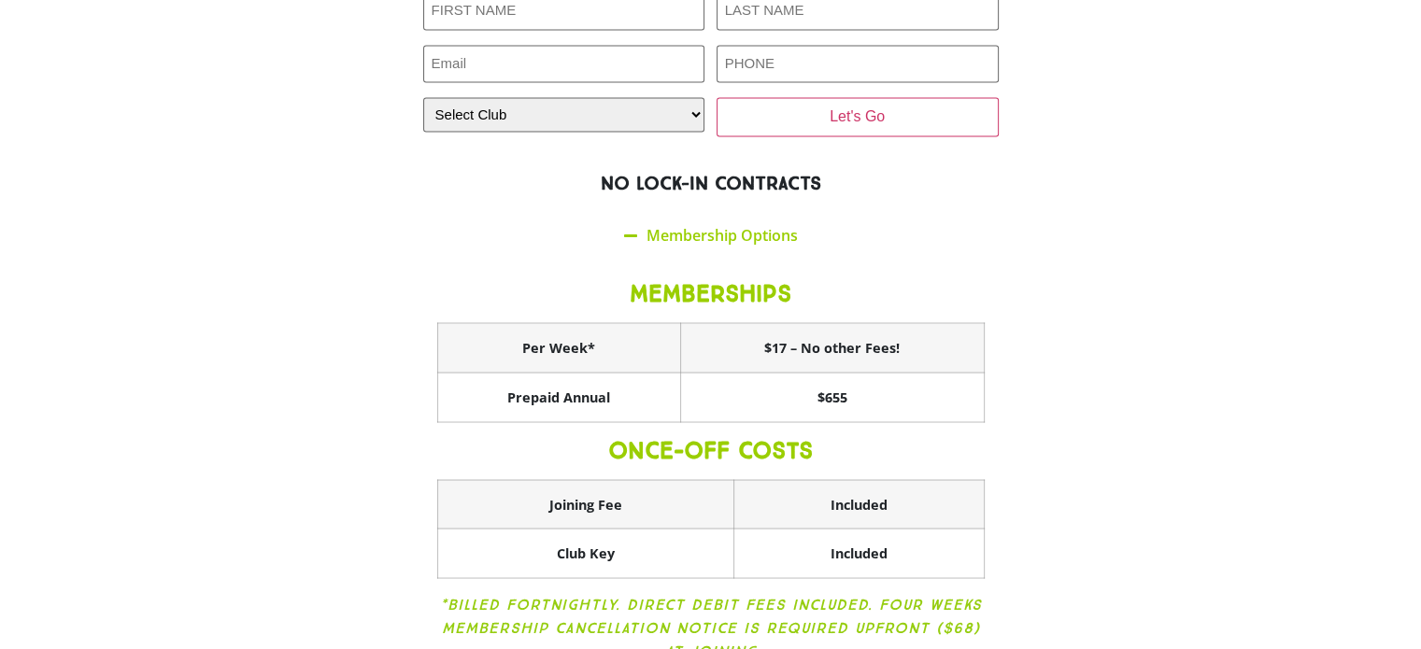
drag, startPoint x: 954, startPoint y: 580, endPoint x: 834, endPoint y: 582, distance: 119.6
click at [961, 592] on p "*Billed Fortnightly. Direct Debit fees included. Four weeks membership cancella…" at bounding box center [711, 627] width 548 height 70
drag, startPoint x: 691, startPoint y: 597, endPoint x: 773, endPoint y: 597, distance: 81.3
click at [773, 597] on p "*Billed Fortnightly. Direct Debit fees included. Four weeks membership cancella…" at bounding box center [711, 627] width 548 height 70
click at [824, 603] on p "*Billed Fortnightly. Direct Debit fees included. Four weeks membership cancella…" at bounding box center [711, 627] width 548 height 70
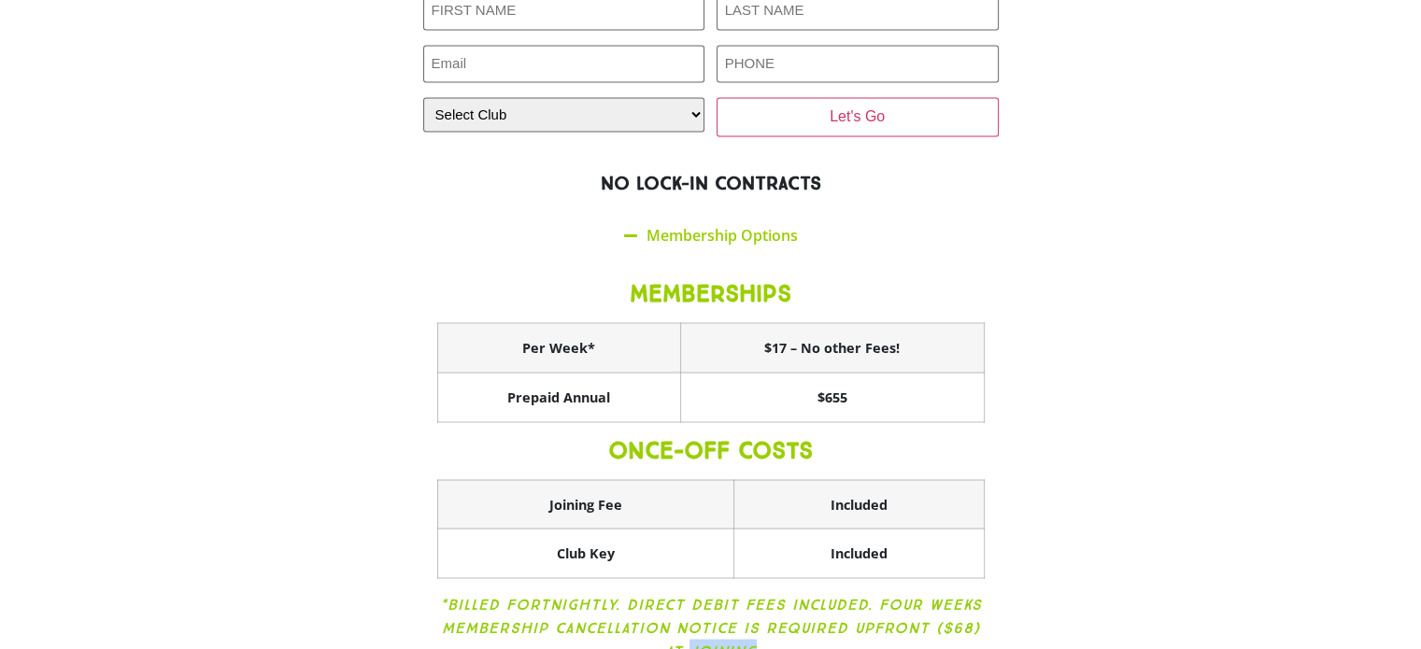
click at [860, 598] on p "*Billed Fortnightly. Direct Debit fees included. Four weeks membership cancella…" at bounding box center [711, 627] width 548 height 70
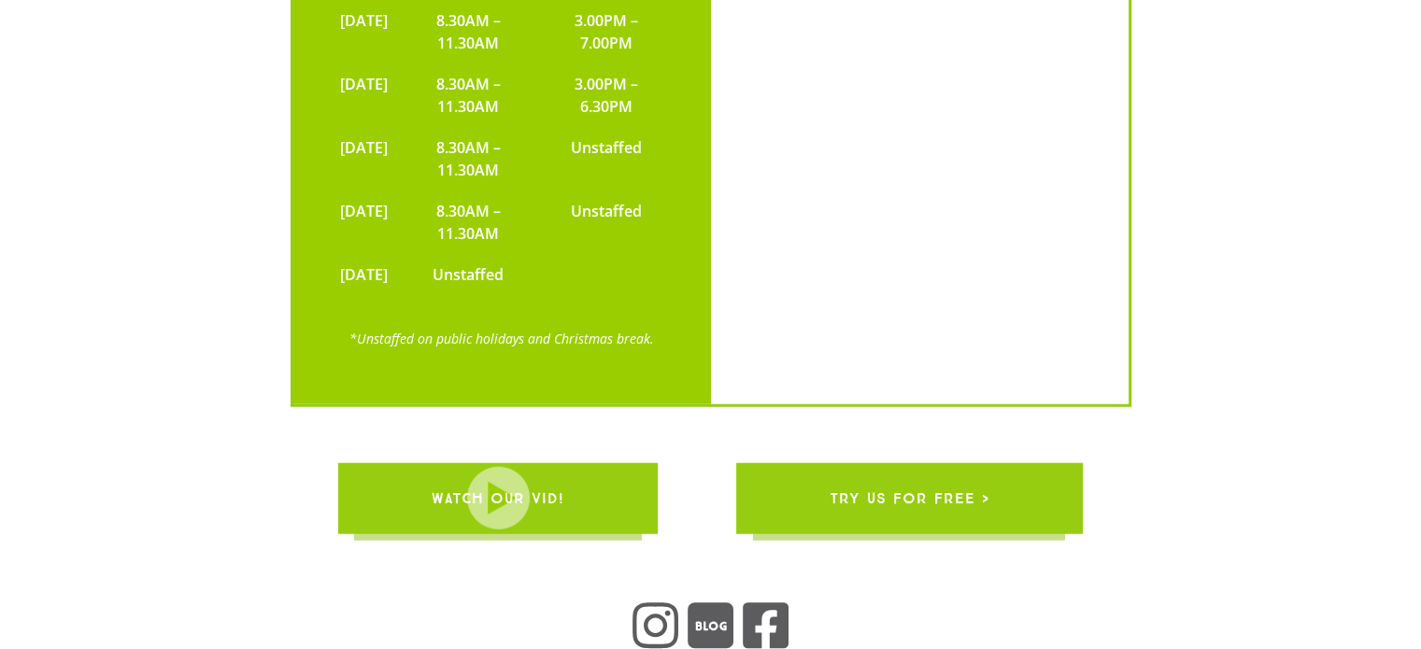
scroll to position [4619, 0]
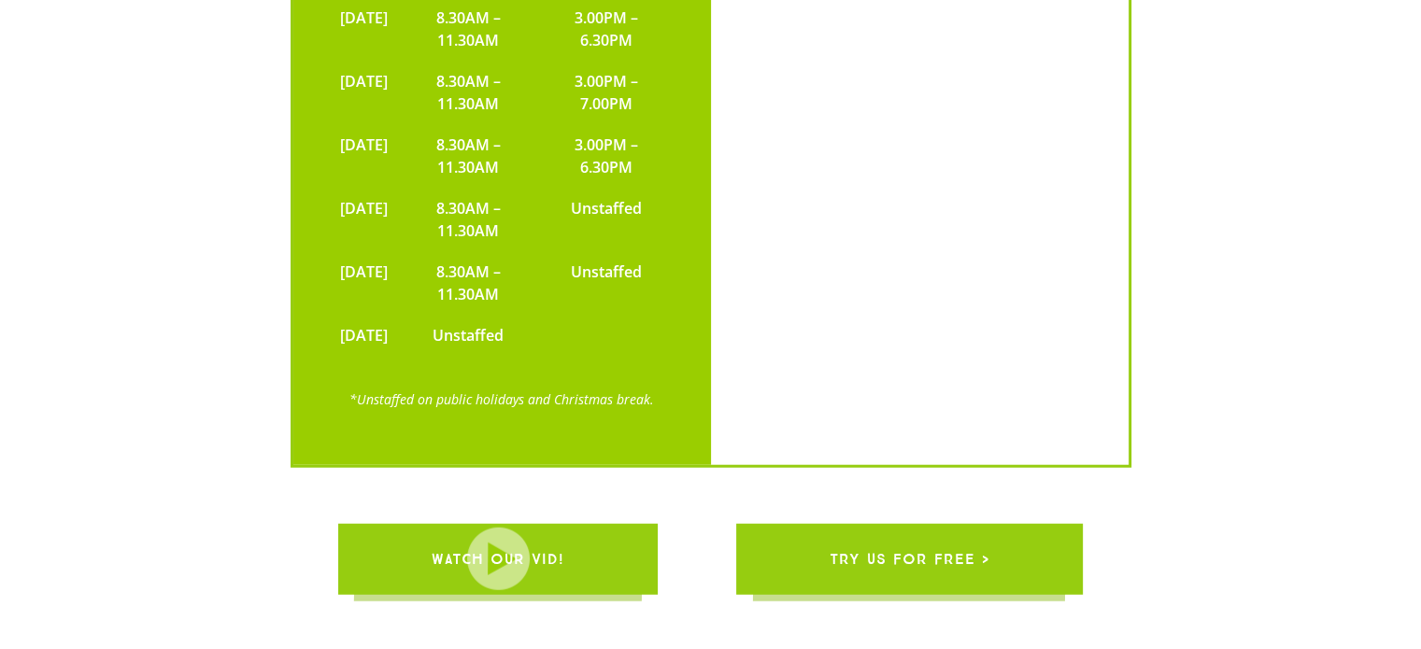
click at [912, 534] on span "try us for free >" at bounding box center [910, 560] width 160 height 52
